Goal: Information Seeking & Learning: Check status

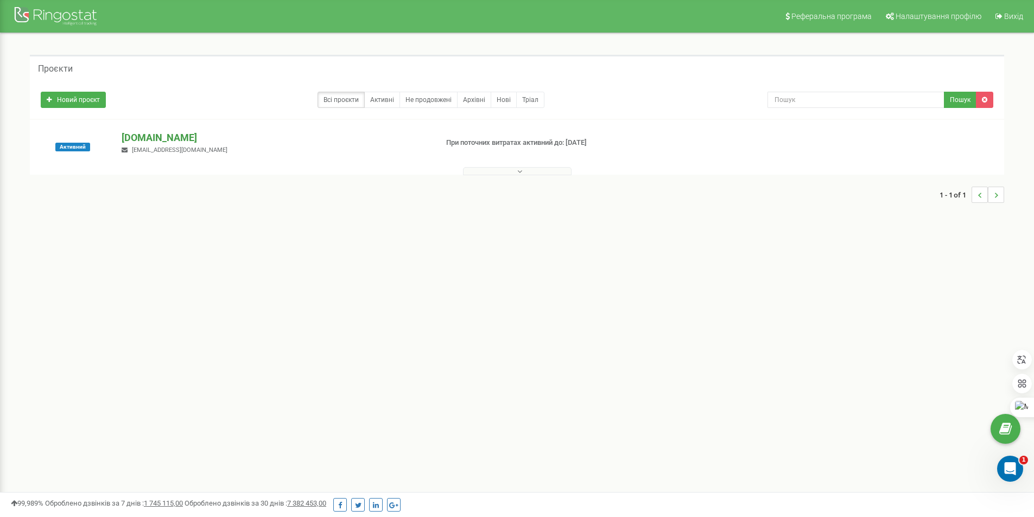
click at [159, 142] on p "[DOMAIN_NAME]" at bounding box center [275, 138] width 307 height 14
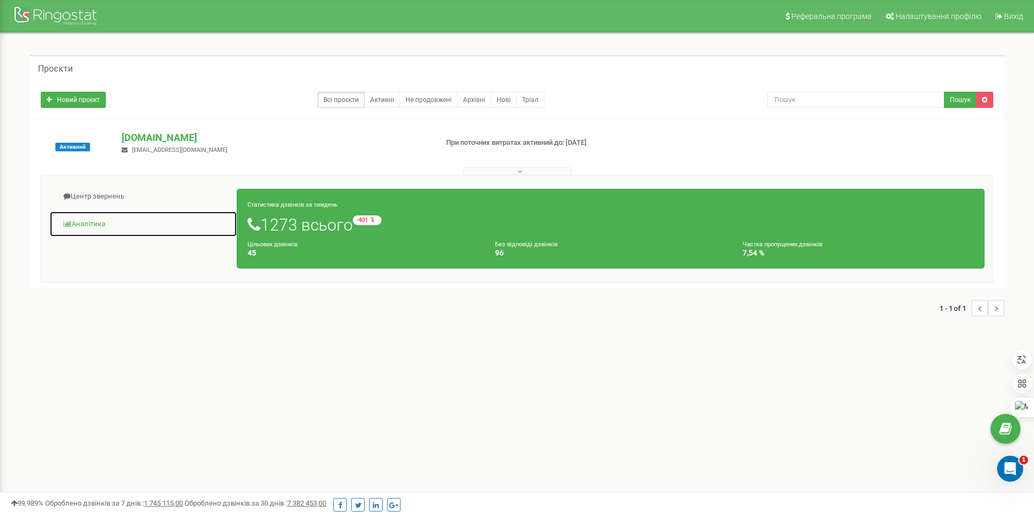
click at [88, 224] on link "Аналiтика" at bounding box center [143, 224] width 188 height 27
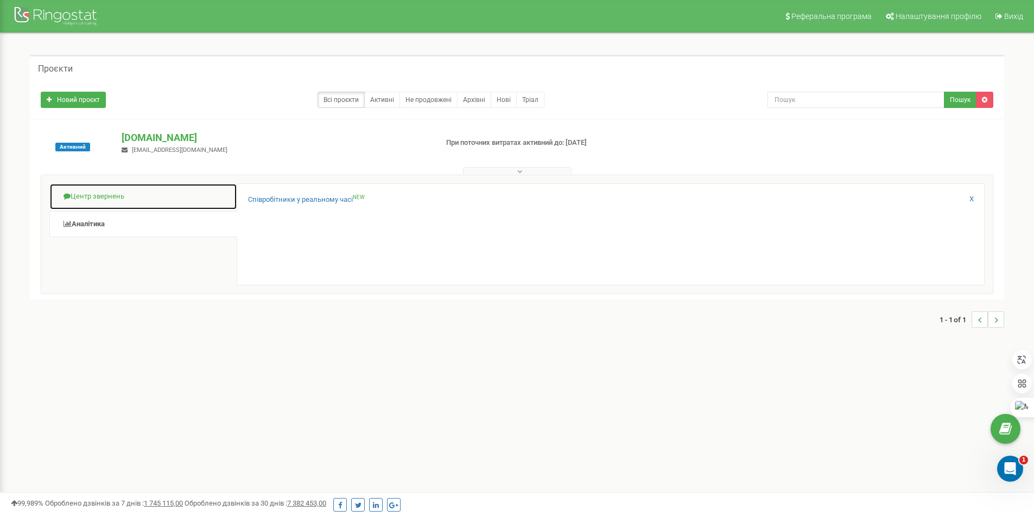
click at [150, 194] on link "Центр звернень" at bounding box center [143, 197] width 188 height 27
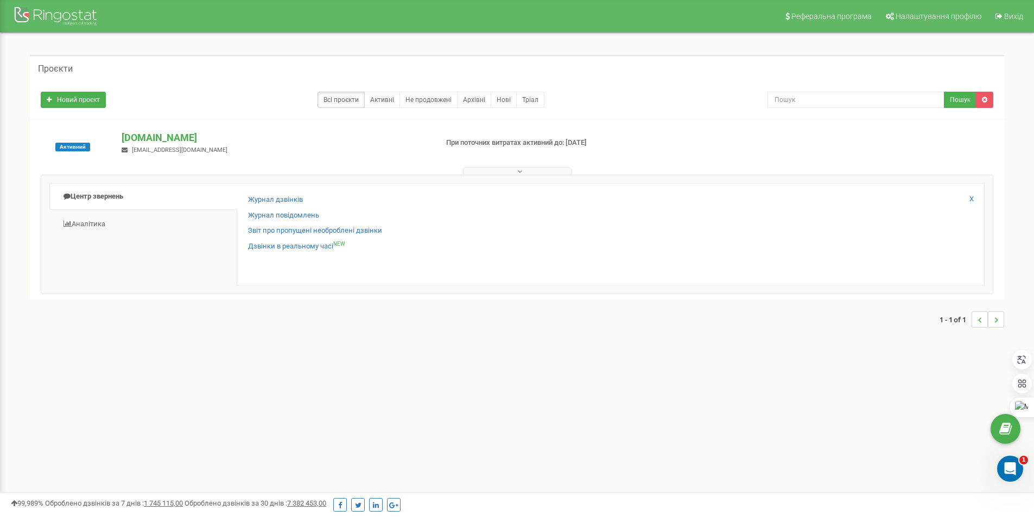
click at [308, 194] on div "Журнал дзвінків Журнал повідомлень Звіт про пропущені необроблені дзвінки Дзвін…" at bounding box center [611, 235] width 748 height 102
click at [300, 200] on link "Журнал дзвінків" at bounding box center [275, 200] width 55 height 10
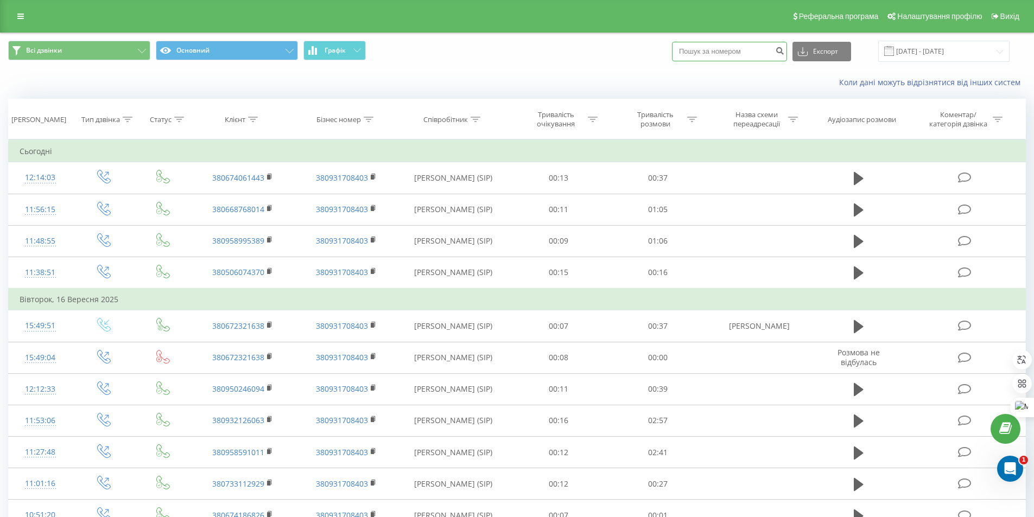
click at [748, 48] on input at bounding box center [729, 52] width 115 height 20
paste input "0962365051"
type input "0962365051"
click at [787, 55] on button "submit" at bounding box center [780, 52] width 15 height 20
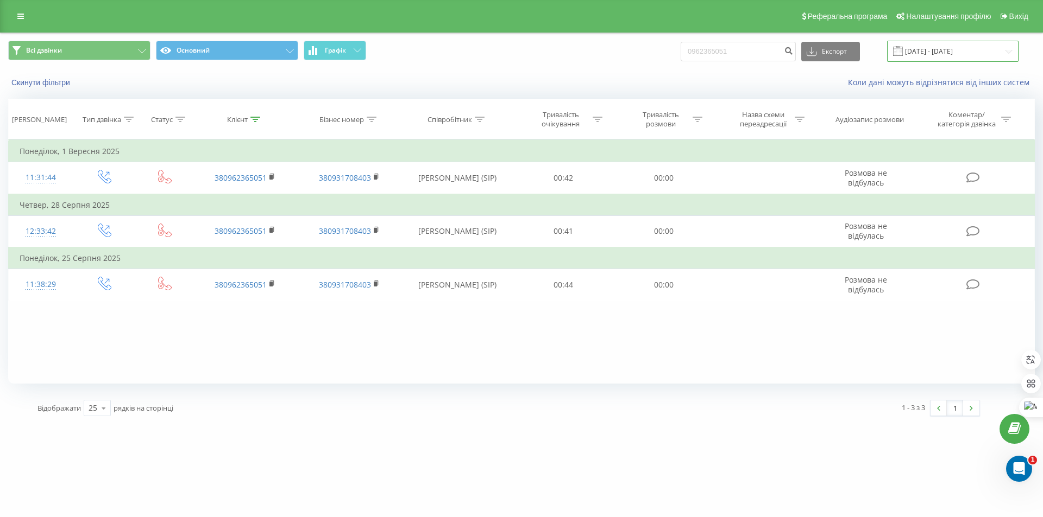
click at [957, 42] on input "22.06.2025 - 22.09.2025" at bounding box center [952, 51] width 131 height 21
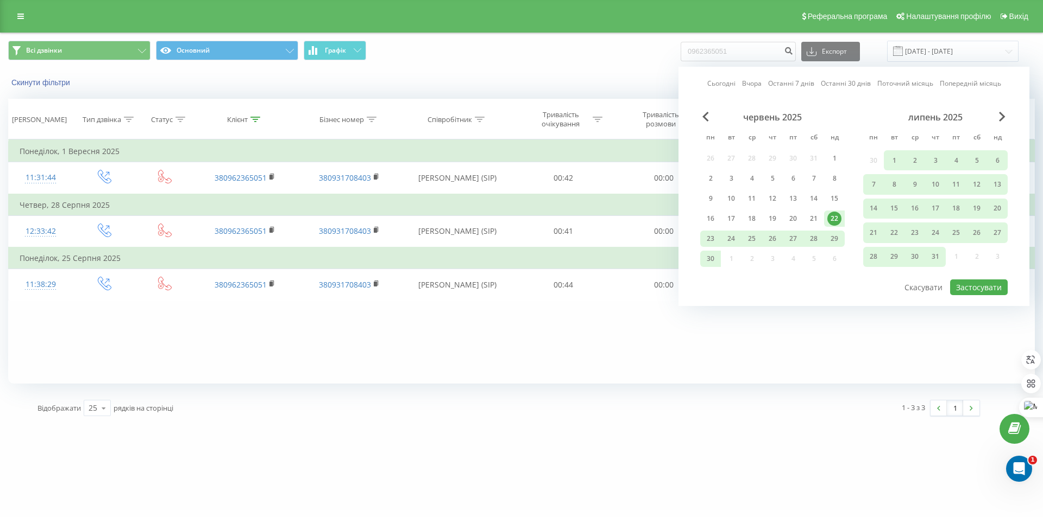
click at [493, 65] on div "Всі дзвінки Основний Графік 0962365051 Експорт .csv .xls .xlsx 22.06.2025 - 22.…" at bounding box center [521, 51] width 1041 height 36
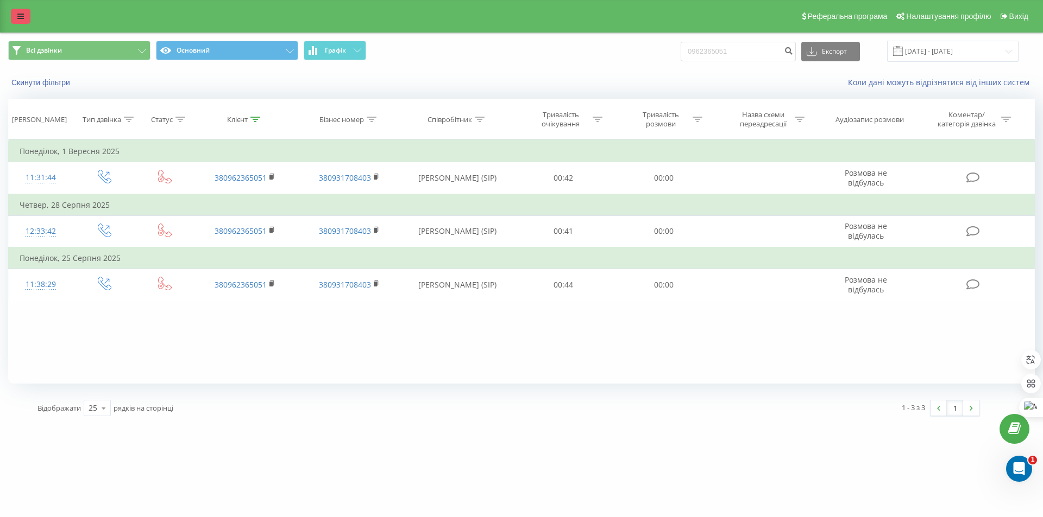
click at [18, 13] on icon at bounding box center [20, 16] width 7 height 8
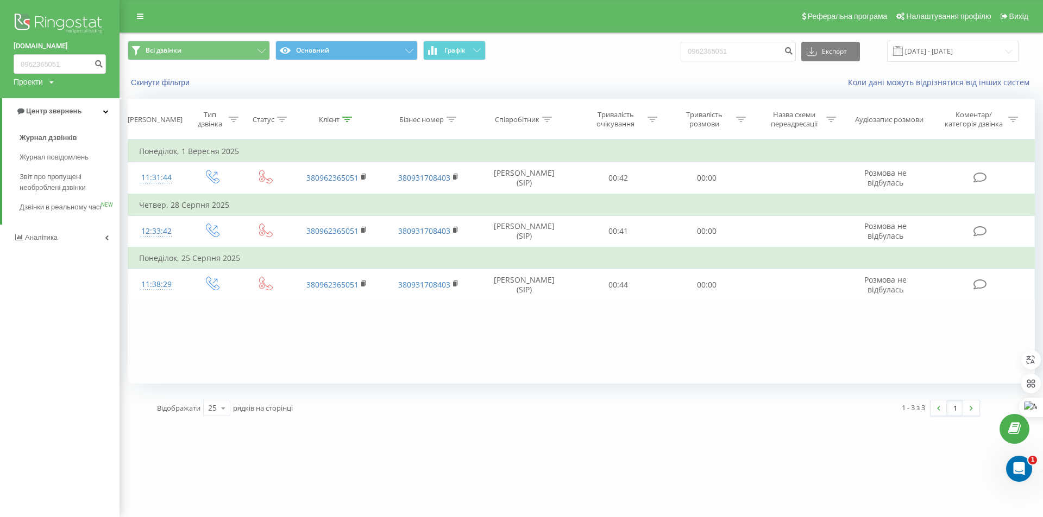
click at [71, 30] on img at bounding box center [60, 24] width 92 height 27
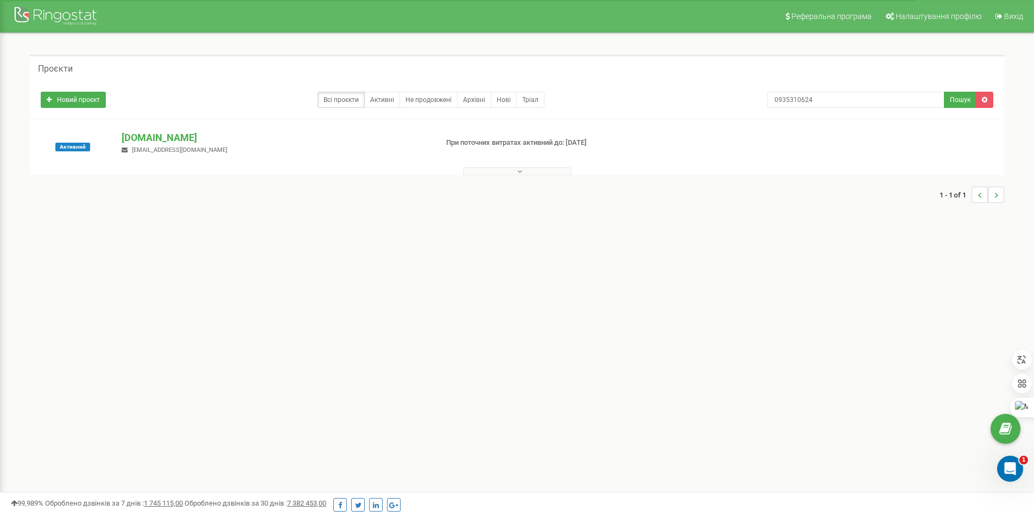
type input "0935310624"
click at [774, 105] on input "0935310624" at bounding box center [856, 100] width 177 height 16
type input "+380935310624"
drag, startPoint x: 832, startPoint y: 94, endPoint x: 619, endPoint y: 90, distance: 212.9
click at [589, 96] on div "Новий проєкт Всі проєкти Активні Не продовжені Архівні Нові Тріал +380935310624…" at bounding box center [517, 97] width 969 height 22
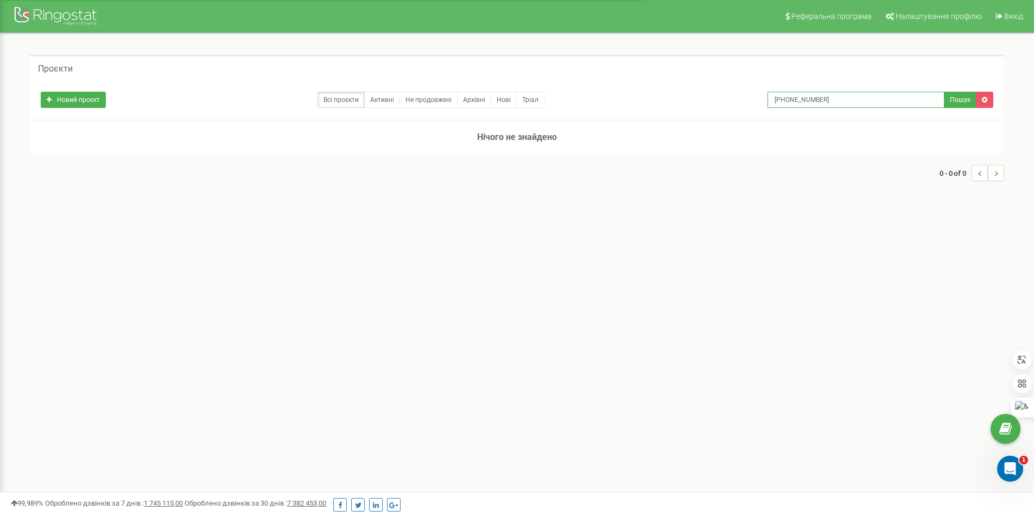
paste input "text"
type input "0935310624"
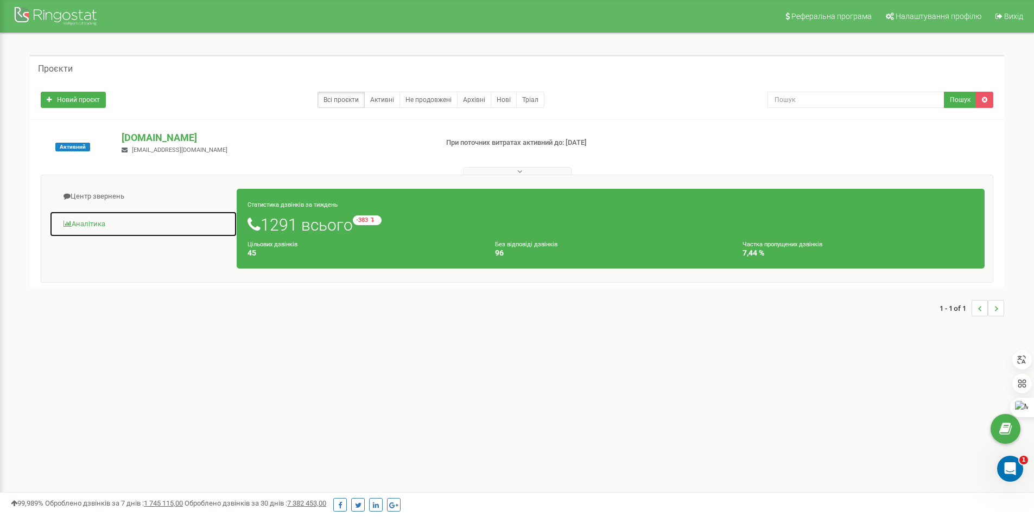
click at [111, 225] on link "Аналiтика" at bounding box center [143, 224] width 188 height 27
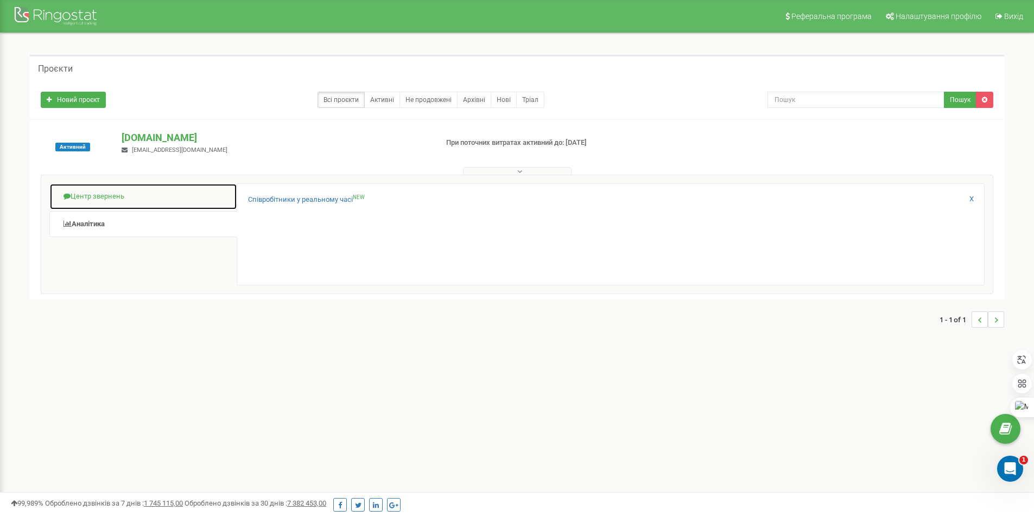
click at [111, 189] on link "Центр звернень" at bounding box center [143, 197] width 188 height 27
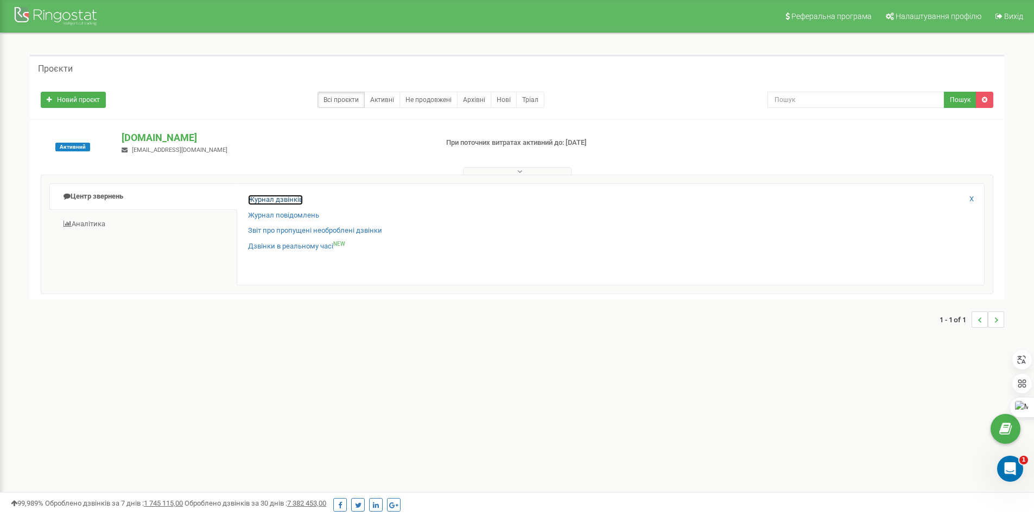
click at [264, 201] on link "Журнал дзвінків" at bounding box center [275, 200] width 55 height 10
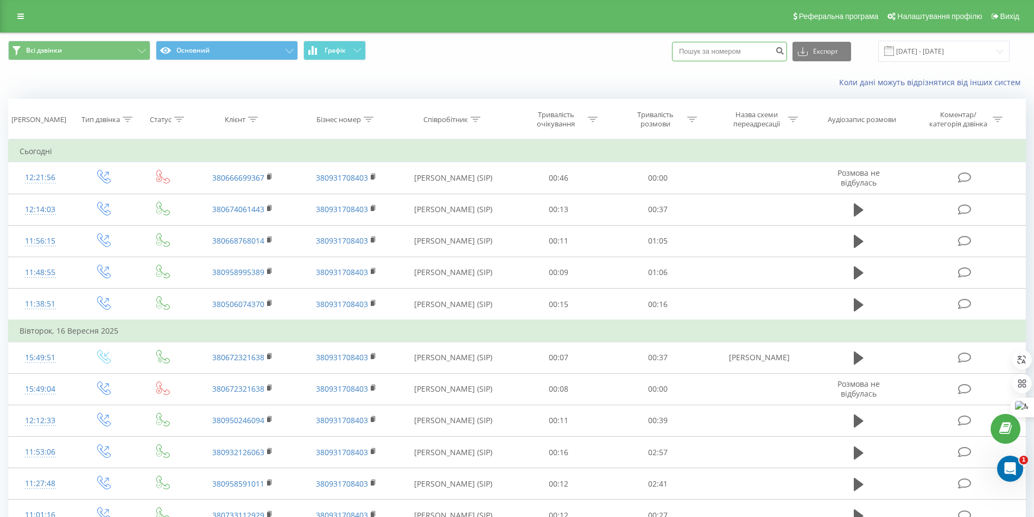
click at [693, 59] on input at bounding box center [729, 52] width 115 height 20
paste input "0935310624"
type input "0935310624"
click at [785, 53] on icon "submit" at bounding box center [779, 49] width 9 height 7
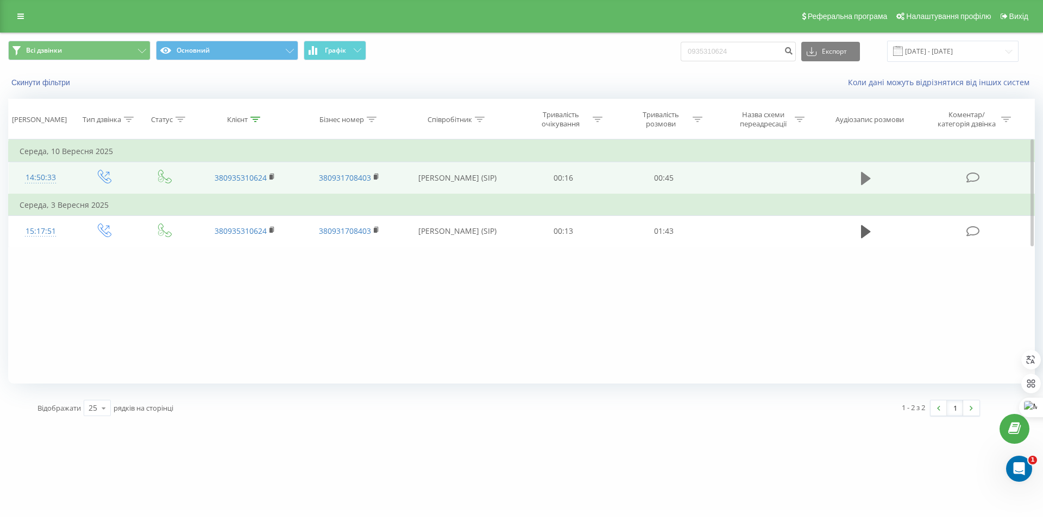
click at [866, 179] on icon at bounding box center [866, 178] width 10 height 13
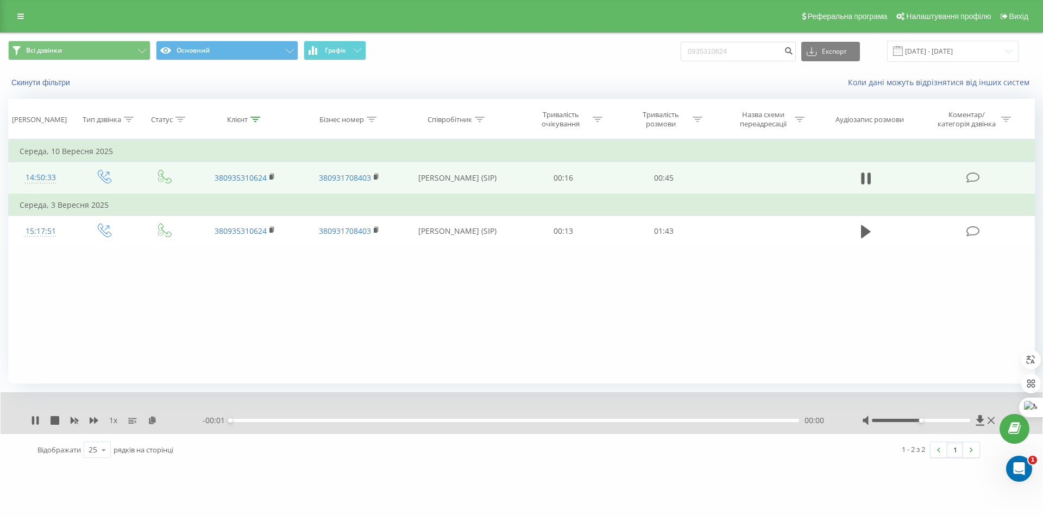
click at [420, 420] on div "00:00" at bounding box center [514, 420] width 569 height 3
click at [582, 418] on div "- 00:44 00:00 00:00" at bounding box center [519, 420] width 632 height 11
click at [580, 421] on div "00:28" at bounding box center [514, 420] width 569 height 3
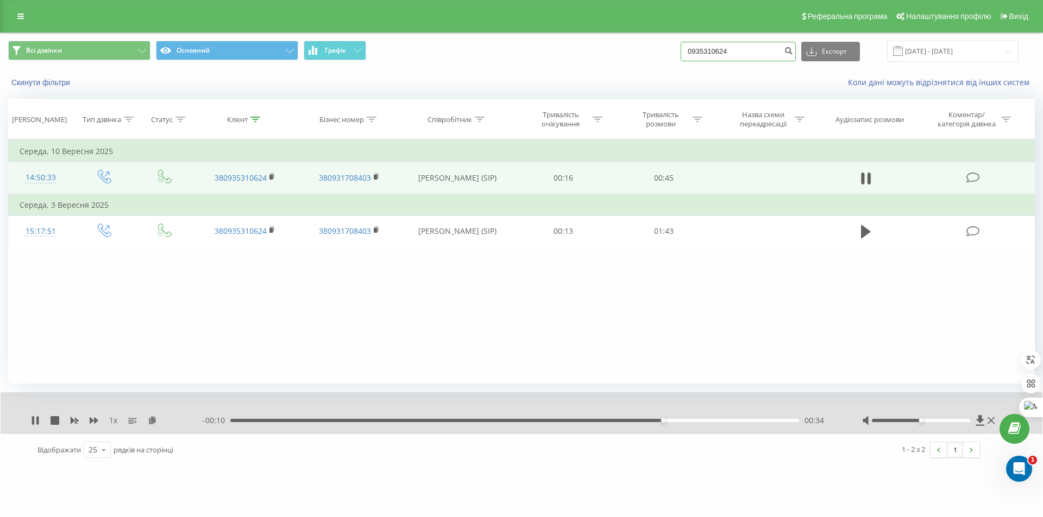
drag, startPoint x: 766, startPoint y: 47, endPoint x: 490, endPoint y: 40, distance: 276.5
click at [491, 40] on div "Всі дзвінки Основний Графік 0935310624 Експорт .csv .xls .xlsx 22.06.2025 - 22.…" at bounding box center [521, 51] width 1041 height 36
click at [992, 423] on icon at bounding box center [990, 420] width 7 height 9
